Goal: Task Accomplishment & Management: Manage account settings

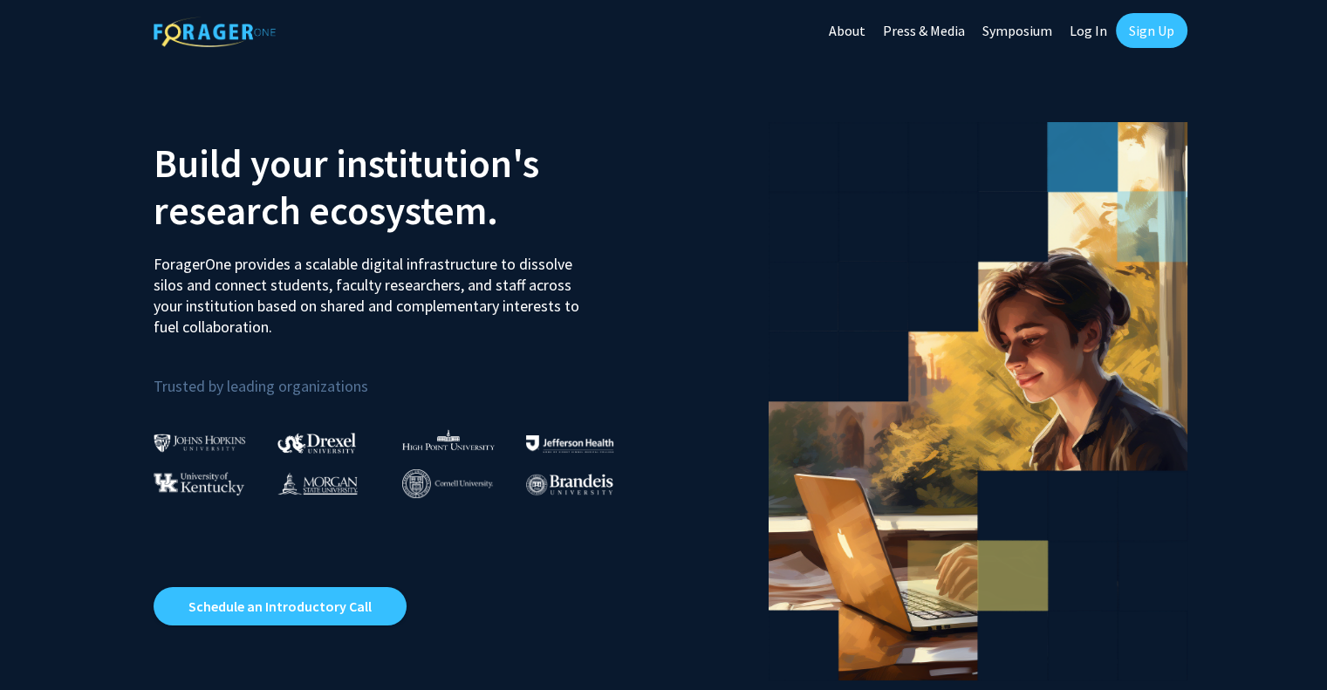
click at [1082, 32] on link "Log In" at bounding box center [1088, 30] width 55 height 61
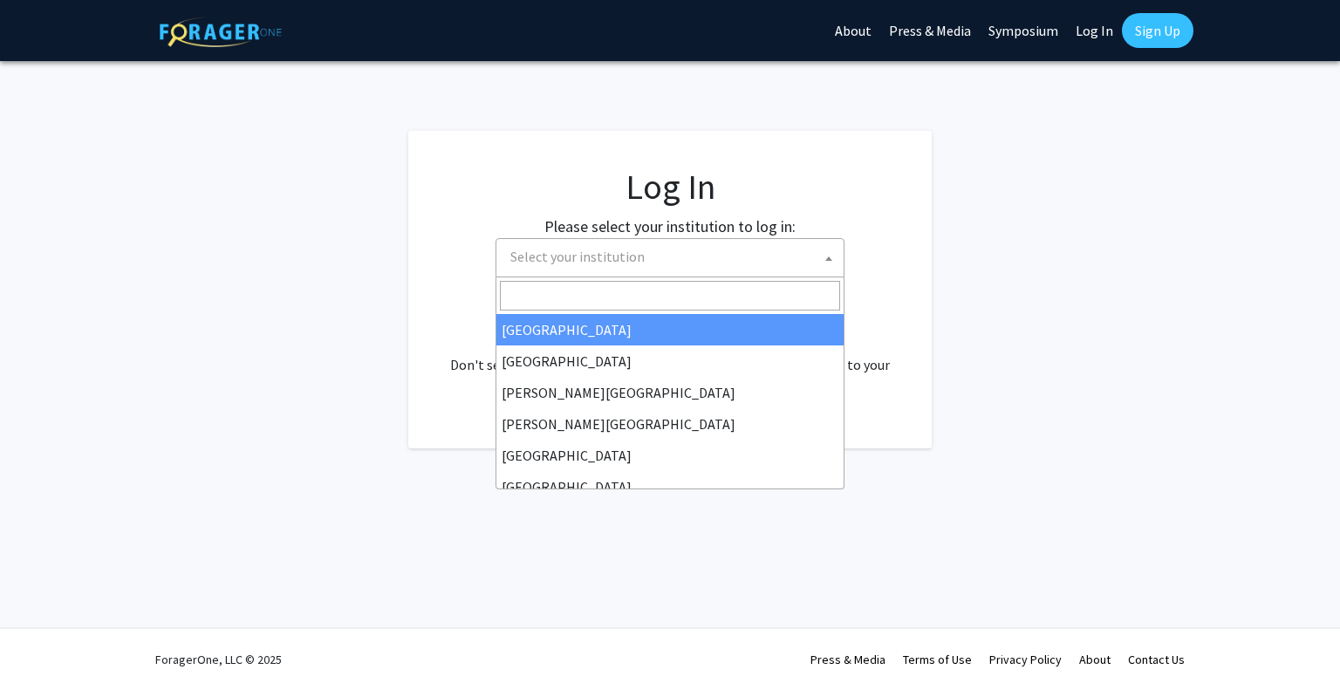
click at [604, 265] on span "Select your institution" at bounding box center [673, 257] width 340 height 36
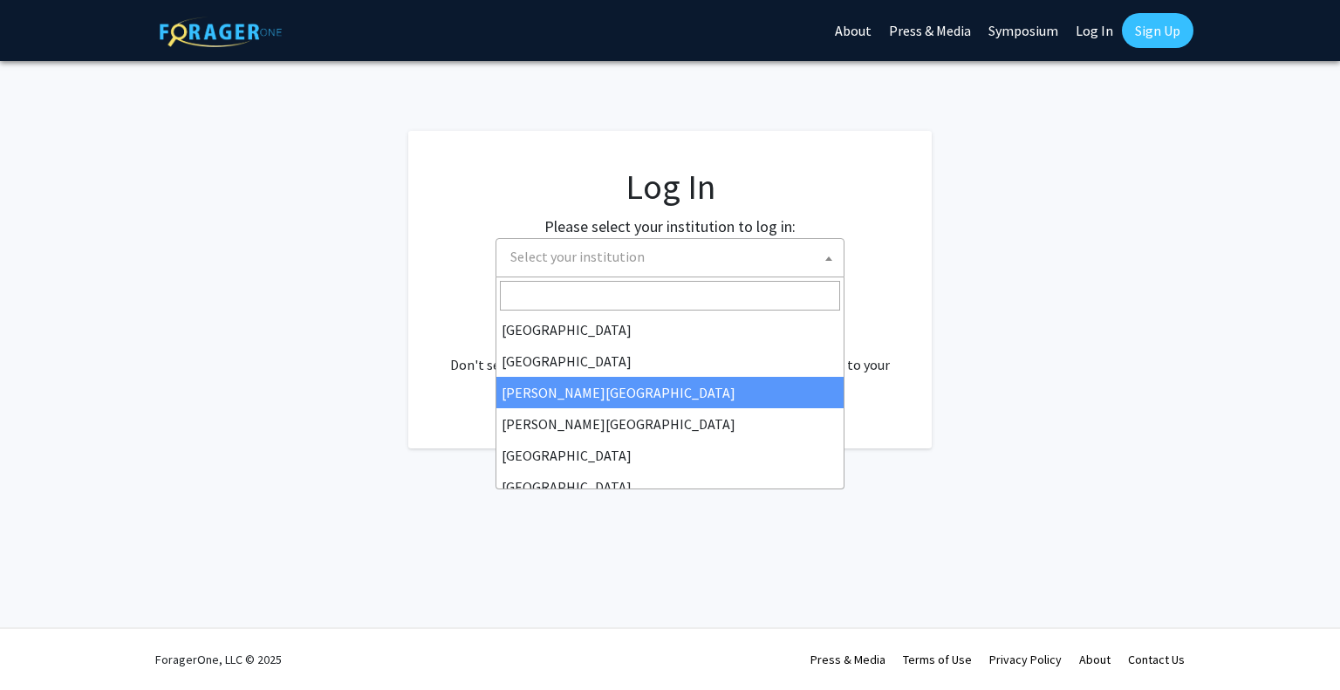
select select "5"
click at [627, 256] on span "[PERSON_NAME][GEOGRAPHIC_DATA]" at bounding box center [673, 257] width 340 height 36
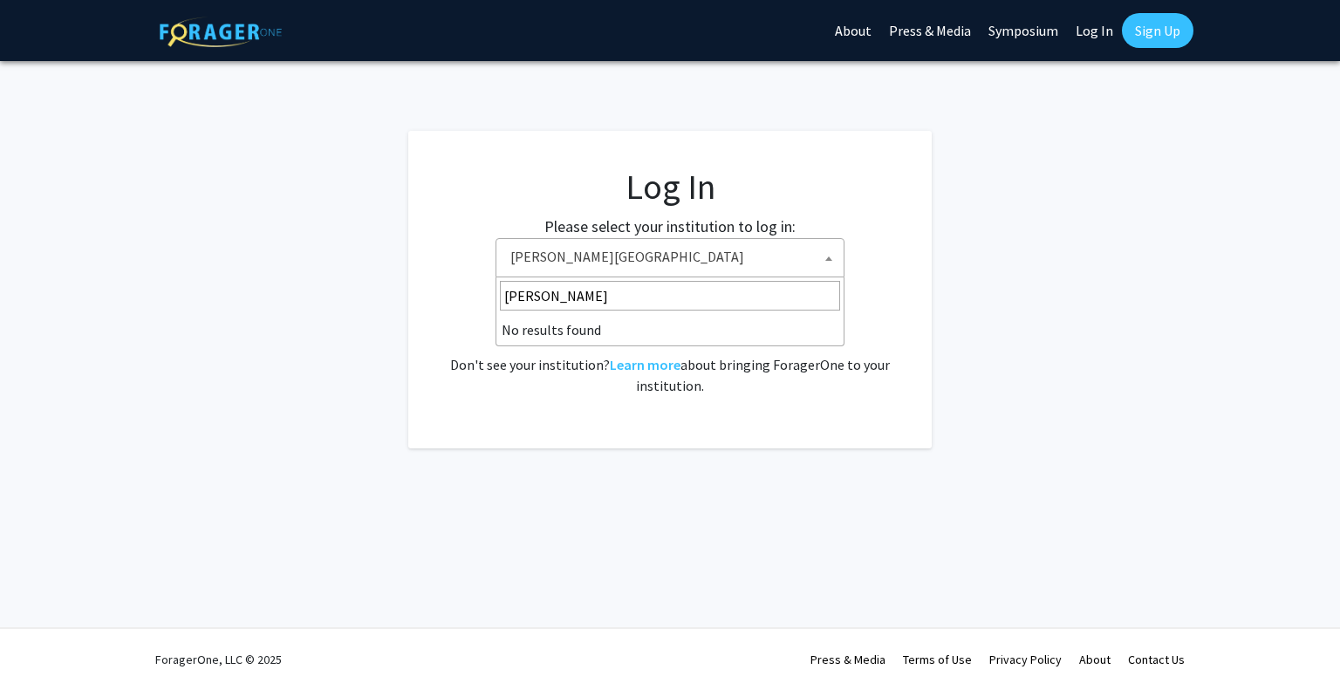
type input "[PERSON_NAME]"
click at [446, 236] on div "Please select your institution to log in: [GEOGRAPHIC_DATA] [GEOGRAPHIC_DATA] […" at bounding box center [670, 246] width 480 height 63
drag, startPoint x: 644, startPoint y: 362, endPoint x: 638, endPoint y: 345, distance: 17.7
drag, startPoint x: 638, startPoint y: 345, endPoint x: 628, endPoint y: 365, distance: 22.2
click at [628, 365] on link "Learn more" at bounding box center [645, 364] width 71 height 17
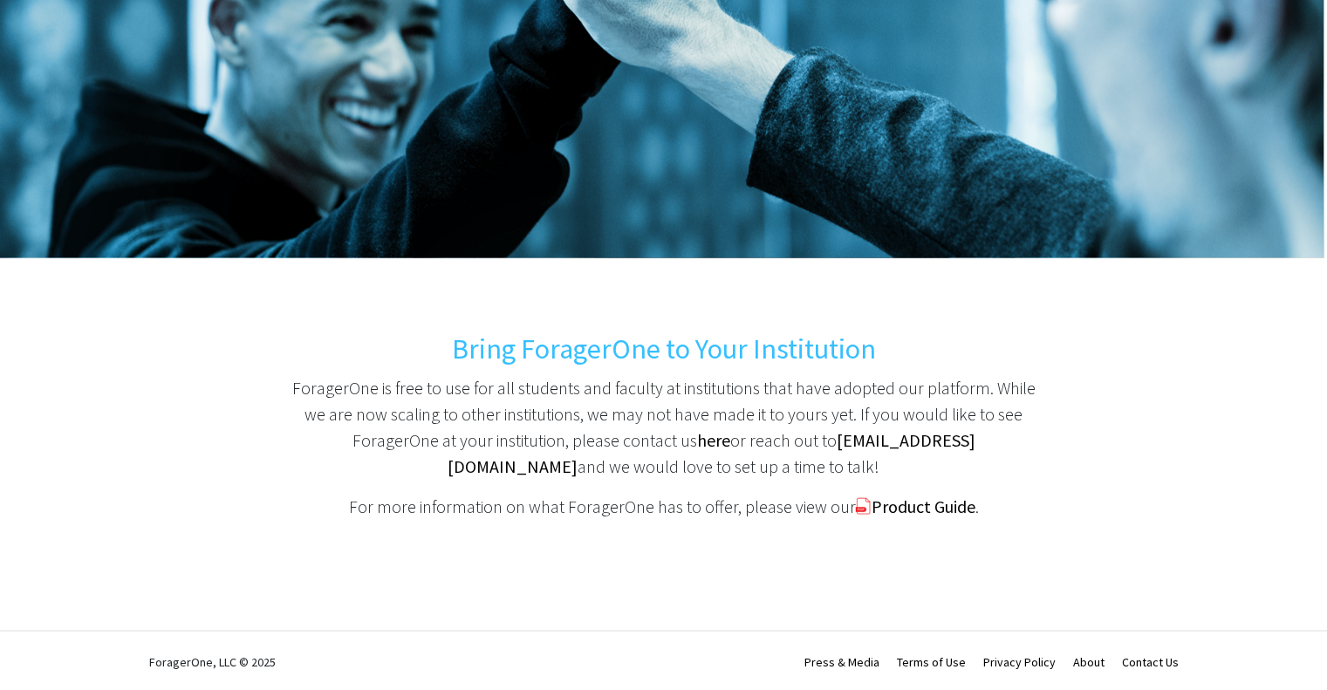
scroll to position [205, 0]
